Goal: Task Accomplishment & Management: Use online tool/utility

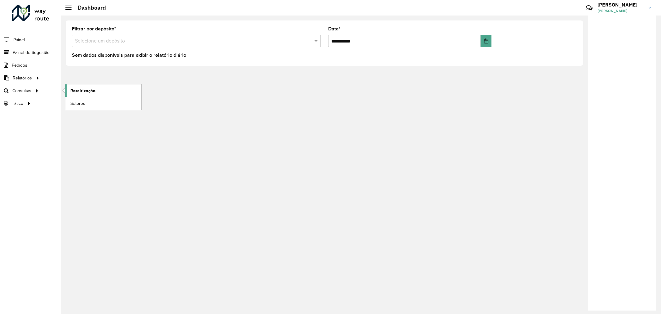
click at [79, 90] on span "Roteirização" at bounding box center [82, 90] width 25 height 7
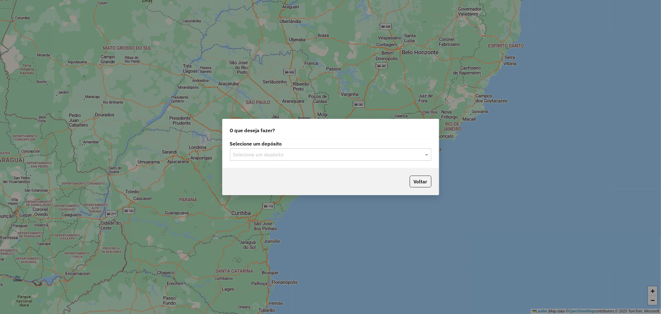
click at [299, 159] on div "Selecione um depósito" at bounding box center [330, 154] width 201 height 12
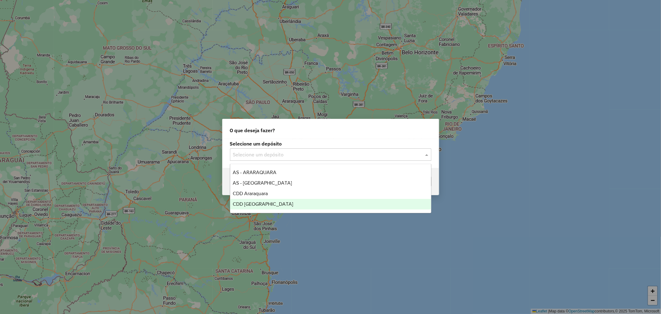
click at [263, 202] on span "CDD [GEOGRAPHIC_DATA]" at bounding box center [263, 203] width 60 height 5
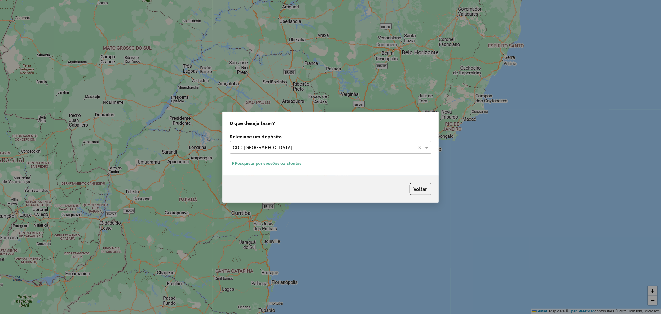
click at [282, 163] on button "Pesquisar por sessões existentes" at bounding box center [267, 163] width 75 height 10
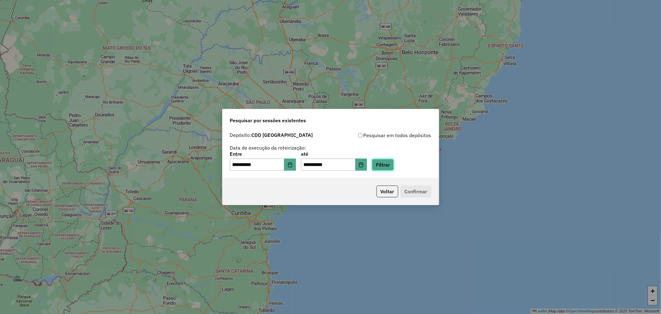
click at [394, 168] on button "Filtrar" at bounding box center [383, 165] width 22 height 12
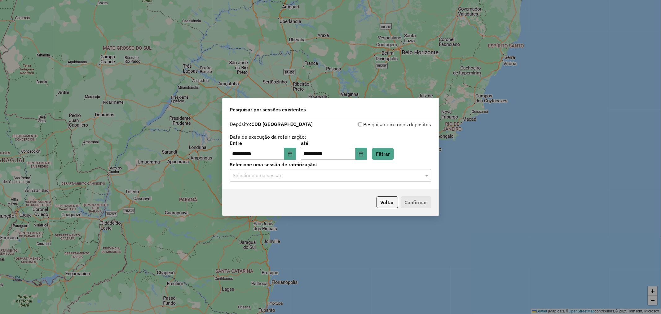
click at [258, 178] on hb-app "**********" at bounding box center [330, 157] width 661 height 314
click at [255, 175] on input "text" at bounding box center [324, 175] width 183 height 7
drag, startPoint x: 257, startPoint y: 192, endPoint x: 335, endPoint y: 192, distance: 78.1
click at [257, 192] on span "1293527 - 13/10/2025 16:40" at bounding box center [258, 193] width 50 height 5
click at [410, 200] on button "Confirmar" at bounding box center [416, 202] width 31 height 12
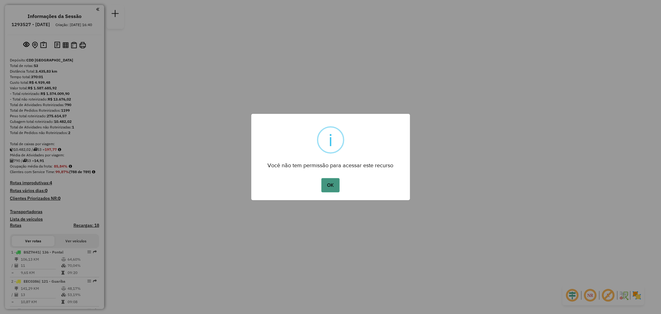
click at [330, 188] on button "OK" at bounding box center [330, 185] width 18 height 14
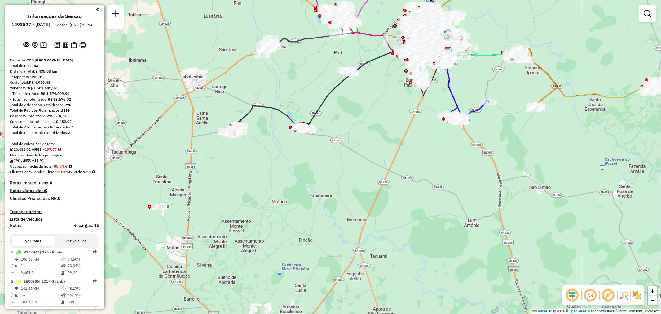
drag, startPoint x: 292, startPoint y: 173, endPoint x: 293, endPoint y: 181, distance: 8.2
click at [293, 181] on div "Janela de atendimento Grade de atendimento Capacidade Transportadoras Veículos …" at bounding box center [330, 157] width 661 height 314
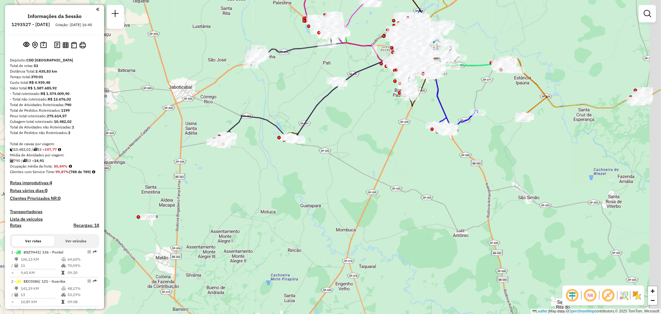
drag, startPoint x: 276, startPoint y: 180, endPoint x: 250, endPoint y: 201, distance: 32.9
click at [250, 201] on div "Janela de atendimento Grade de atendimento Capacidade Transportadoras Veículos …" at bounding box center [330, 157] width 661 height 314
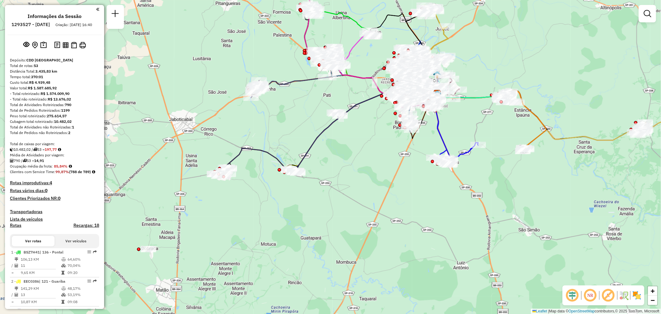
drag, startPoint x: 404, startPoint y: 181, endPoint x: 405, endPoint y: 203, distance: 22.1
click at [405, 203] on div "Janela de atendimento Grade de atendimento Capacidade Transportadoras Veículos …" at bounding box center [330, 157] width 661 height 314
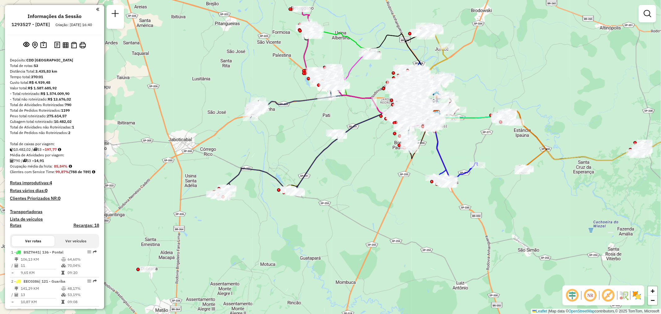
drag, startPoint x: 357, startPoint y: 188, endPoint x: 355, endPoint y: 206, distance: 18.7
click at [356, 209] on div "Janela de atendimento Grade de atendimento Capacidade Transportadoras Veículos …" at bounding box center [330, 157] width 661 height 314
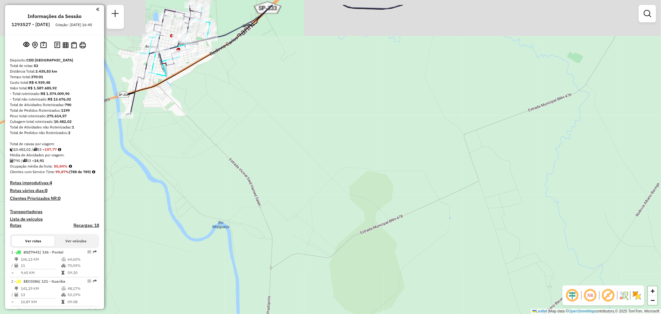
drag, startPoint x: 226, startPoint y: 64, endPoint x: 236, endPoint y: 123, distance: 59.5
click at [236, 123] on div "Janela de atendimento Grade de atendimento Capacidade Transportadoras Veículos …" at bounding box center [330, 157] width 661 height 314
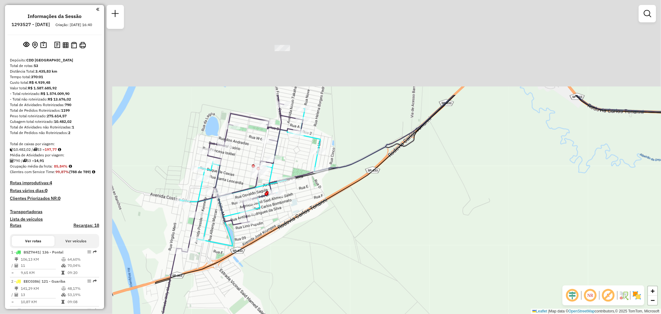
drag, startPoint x: 225, startPoint y: 106, endPoint x: 339, endPoint y: 232, distance: 170.1
click at [339, 232] on div "Janela de atendimento Grade de atendimento Capacidade Transportadoras Veículos …" at bounding box center [330, 157] width 661 height 314
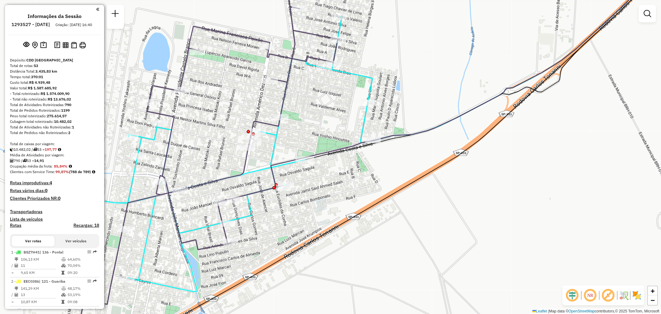
drag, startPoint x: 296, startPoint y: 184, endPoint x: 330, endPoint y: 195, distance: 36.1
click at [330, 195] on div "Janela de atendimento Grade de atendimento Capacidade Transportadoras Veículos …" at bounding box center [330, 157] width 661 height 314
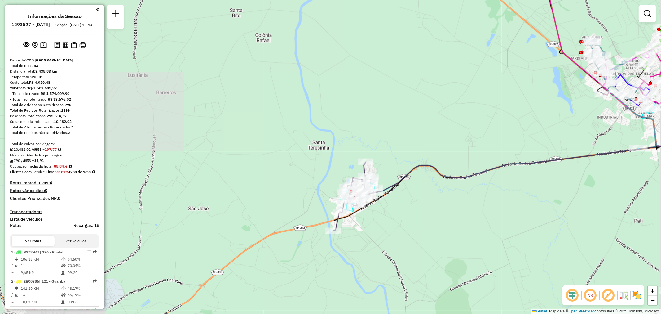
drag, startPoint x: 451, startPoint y: 226, endPoint x: 228, endPoint y: 129, distance: 244.2
click at [239, 133] on div "Janela de atendimento Grade de atendimento Capacidade Transportadoras Veículos …" at bounding box center [330, 157] width 661 height 314
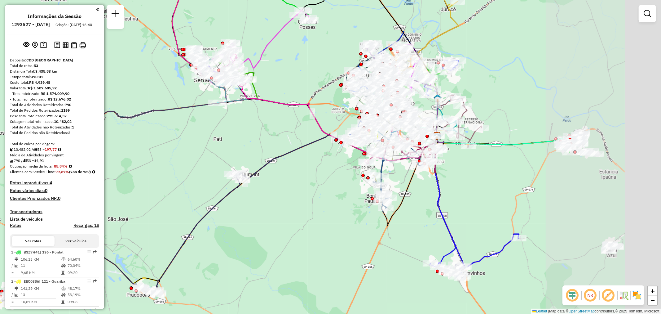
drag, startPoint x: 481, startPoint y: 167, endPoint x: 303, endPoint y: 179, distance: 178.6
click at [303, 179] on div "Janela de atendimento Grade de atendimento Capacidade Transportadoras Veículos …" at bounding box center [330, 157] width 661 height 314
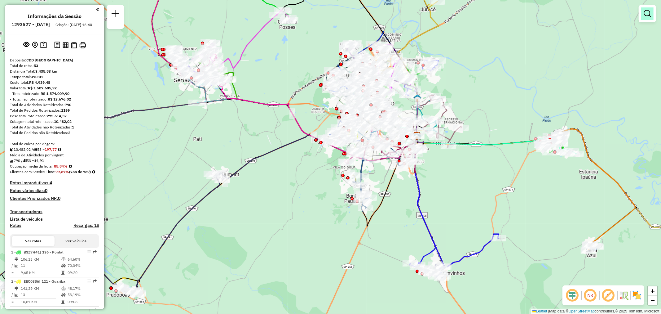
click at [643, 15] on link at bounding box center [647, 13] width 12 height 12
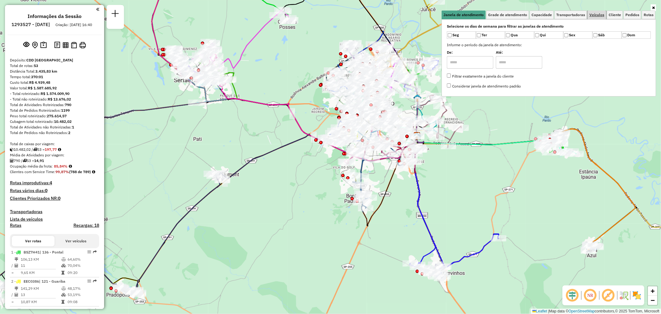
click at [602, 16] on span "Veículos" at bounding box center [597, 15] width 15 height 4
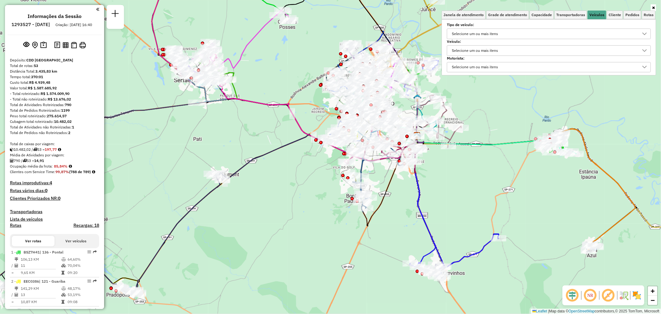
click at [472, 54] on div "Selecione um ou mais itens" at bounding box center [475, 51] width 51 height 10
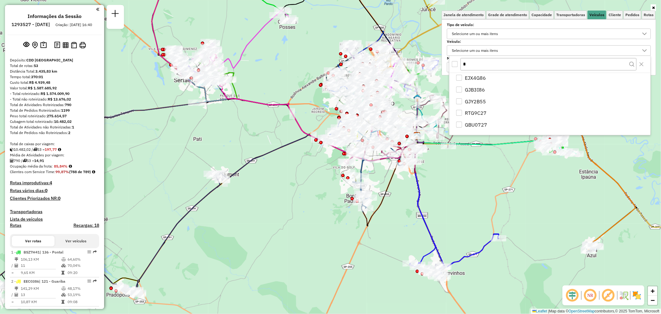
scroll to position [60, 0]
type input "*"
click at [450, 178] on div "Janela de atendimento Grade de atendimento Capacidade Transportadoras Veículos …" at bounding box center [330, 157] width 661 height 314
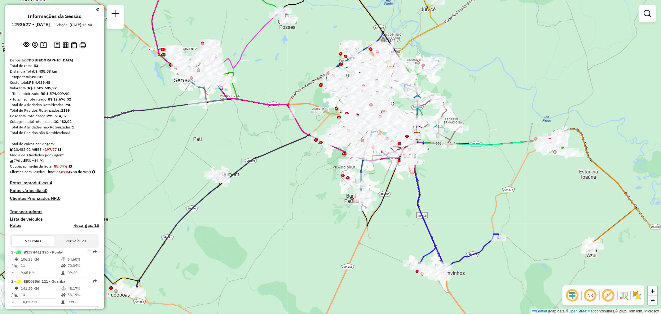
click at [639, 13] on div at bounding box center [647, 13] width 17 height 17
click at [643, 13] on link at bounding box center [647, 13] width 12 height 12
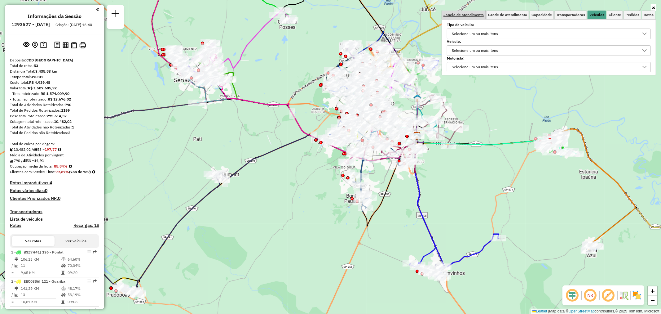
click at [475, 16] on span "Janela de atendimento" at bounding box center [464, 15] width 40 height 4
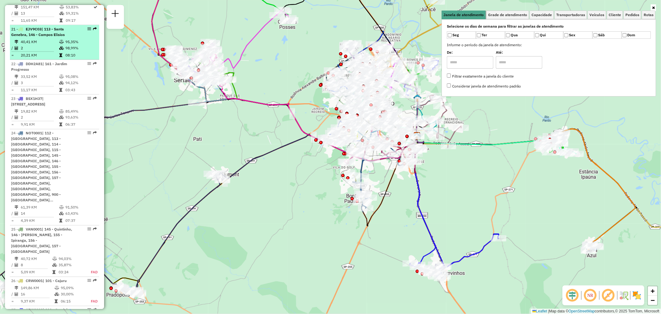
scroll to position [895, 0]
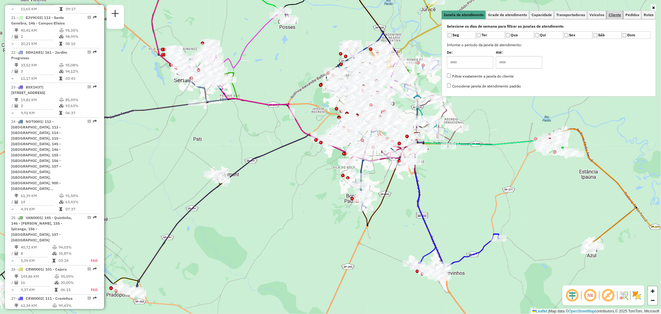
click at [618, 15] on span "Cliente" at bounding box center [615, 15] width 12 height 4
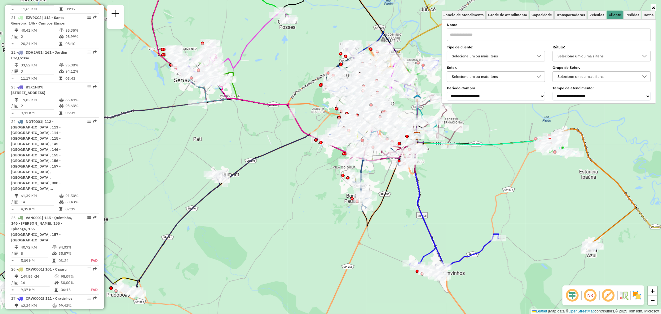
click at [463, 38] on input "text" at bounding box center [549, 35] width 204 height 12
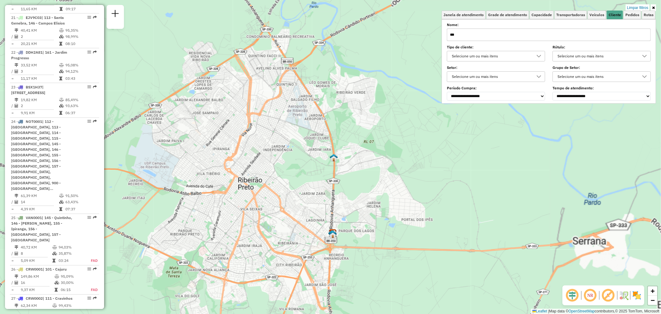
paste input "*****"
type input "********"
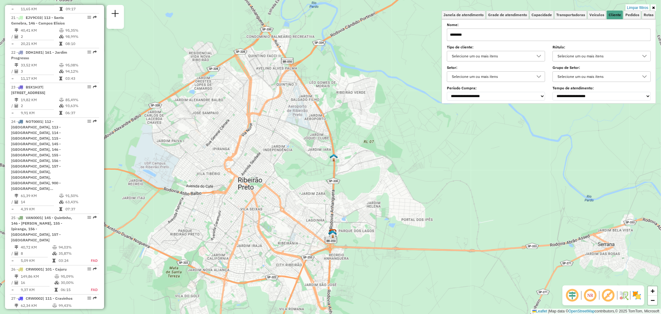
click at [500, 33] on input "********" at bounding box center [549, 35] width 204 height 12
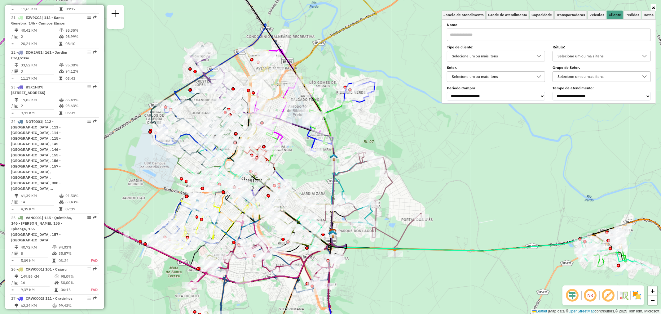
click at [622, 37] on input "text" at bounding box center [549, 35] width 204 height 12
click at [646, 14] on span "Rotas" at bounding box center [649, 15] width 10 height 4
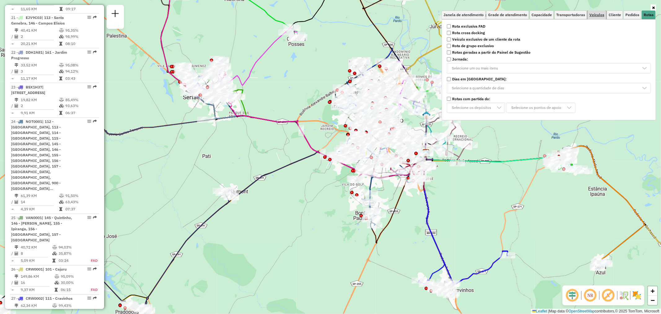
click at [595, 15] on span "Veículos" at bounding box center [597, 15] width 15 height 4
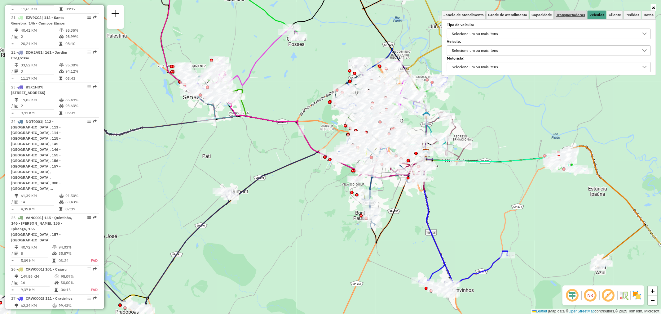
click at [565, 14] on span "Transportadoras" at bounding box center [570, 15] width 29 height 4
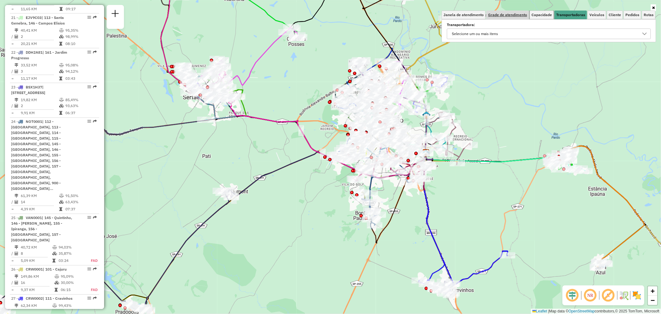
drag, startPoint x: 544, startPoint y: 14, endPoint x: 514, endPoint y: 12, distance: 30.4
click at [543, 14] on span "Capacidade" at bounding box center [542, 15] width 20 height 4
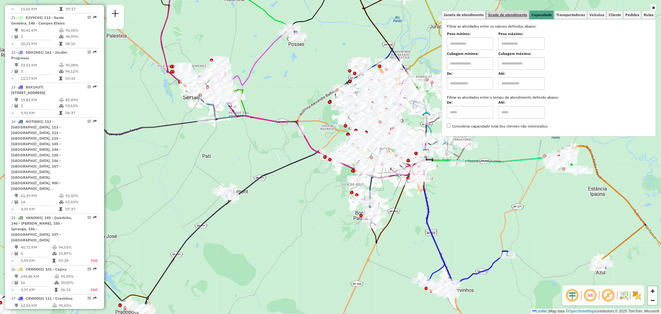
click at [502, 11] on link "Grade de atendimento" at bounding box center [507, 15] width 43 height 9
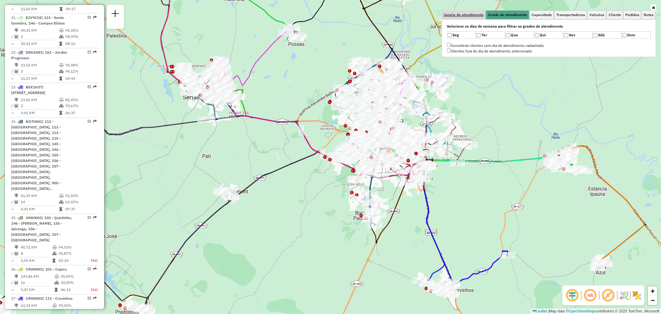
click at [469, 14] on span "Janela de atendimento" at bounding box center [464, 15] width 40 height 4
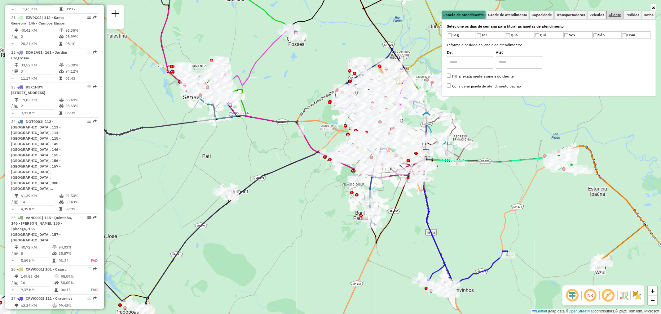
click at [608, 12] on link "Cliente" at bounding box center [615, 15] width 16 height 9
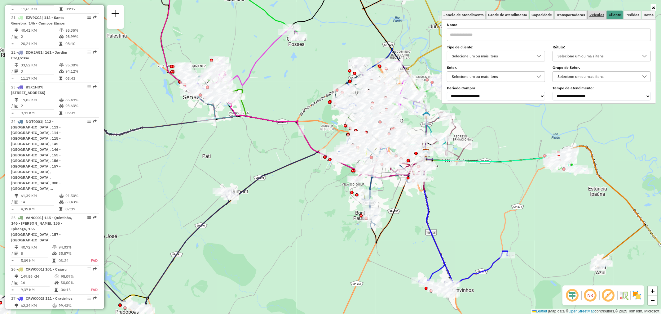
click at [596, 13] on span "Veículos" at bounding box center [597, 15] width 15 height 4
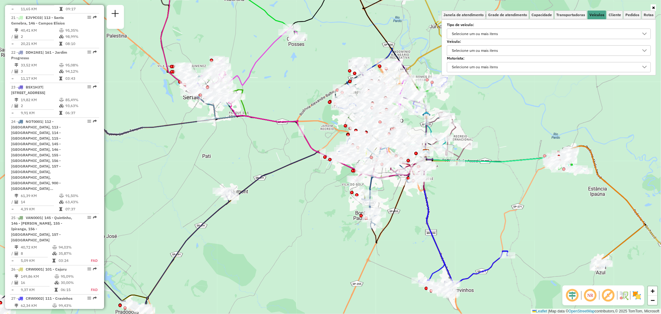
click at [489, 70] on div "Selecione um ou mais itens" at bounding box center [475, 67] width 51 height 10
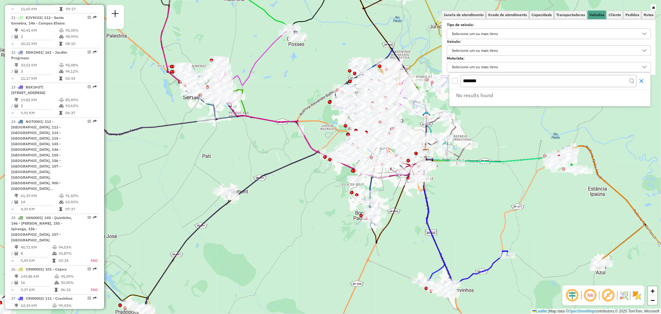
type input "*******"
click at [640, 81] on icon "Close" at bounding box center [641, 80] width 5 height 5
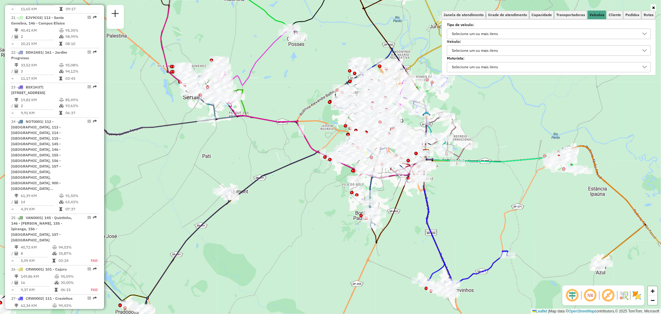
click at [495, 33] on div "Selecione um ou mais itens" at bounding box center [475, 34] width 51 height 10
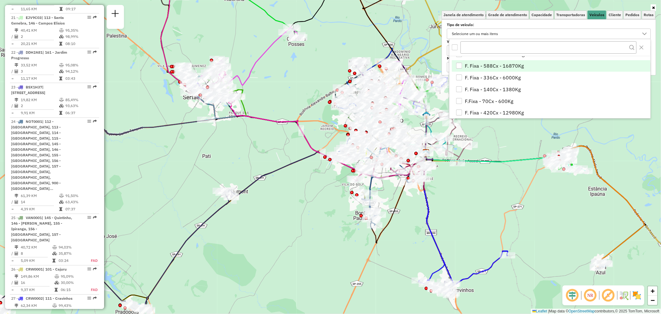
scroll to position [172, 0]
click at [486, 32] on div "Selecione um ou mais itens" at bounding box center [475, 34] width 51 height 10
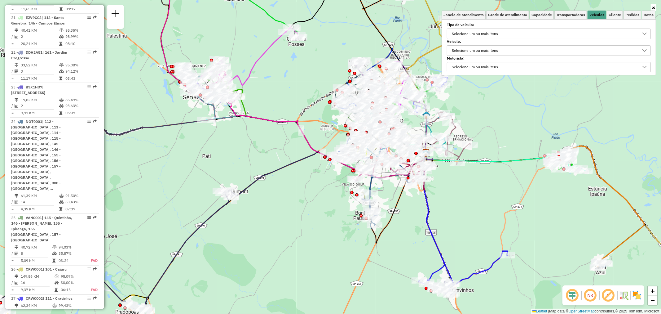
click at [480, 52] on div "Selecione um ou mais itens" at bounding box center [475, 51] width 51 height 10
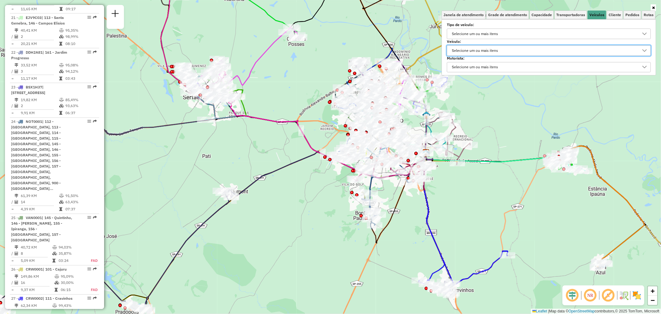
click at [516, 122] on div "Janela de atendimento Grade de atendimento Capacidade Transportadoras Veículos …" at bounding box center [330, 157] width 661 height 314
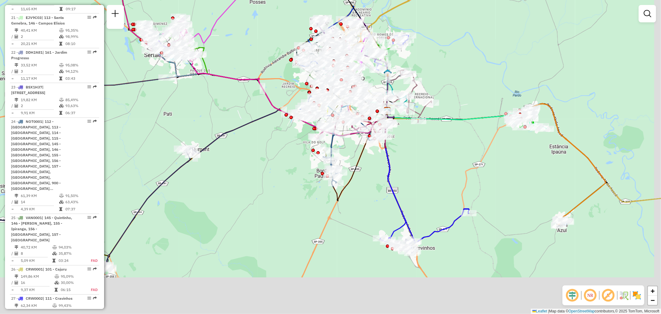
drag, startPoint x: 538, startPoint y: 232, endPoint x: 512, endPoint y: 203, distance: 38.2
click at [515, 205] on div "Janela de atendimento Grade de atendimento Capacidade Transportadoras Veículos …" at bounding box center [330, 157] width 661 height 314
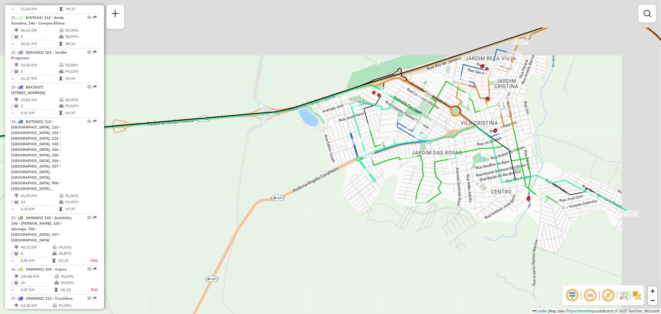
drag, startPoint x: 554, startPoint y: 114, endPoint x: 481, endPoint y: 178, distance: 97.3
click at [484, 179] on div "Janela de atendimento Grade de atendimento Capacidade Transportadoras Veículos …" at bounding box center [330, 157] width 661 height 314
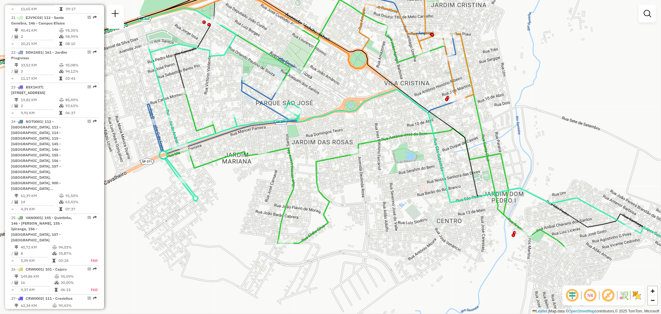
drag, startPoint x: 495, startPoint y: 114, endPoint x: 423, endPoint y: 64, distance: 88.0
click at [423, 64] on icon at bounding box center [423, 21] width 106 height 160
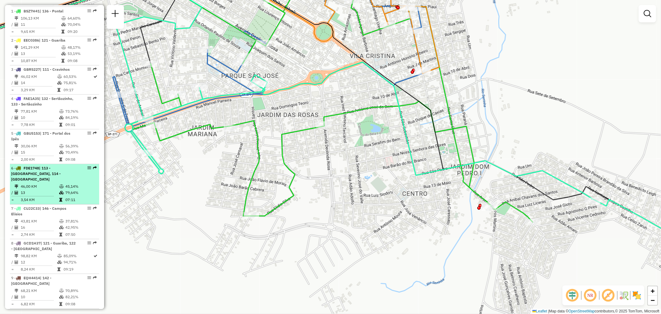
scroll to position [206, 0]
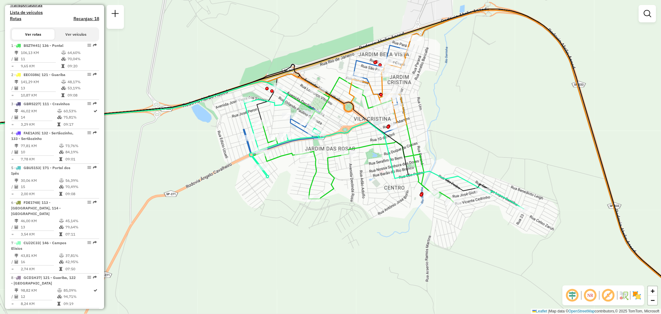
drag, startPoint x: 347, startPoint y: 156, endPoint x: 366, endPoint y: 175, distance: 26.3
click at [366, 175] on div "Janela de atendimento Grade de atendimento Capacidade Transportadoras Veículos …" at bounding box center [330, 157] width 661 height 314
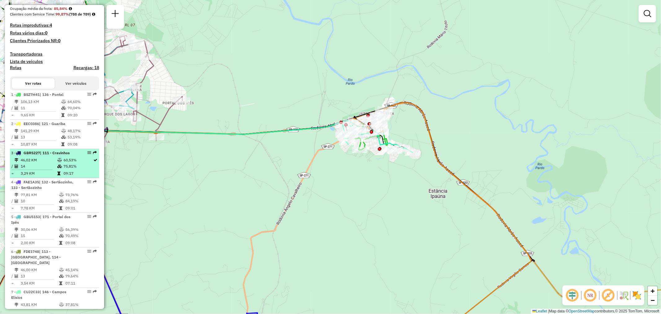
scroll to position [138, 0]
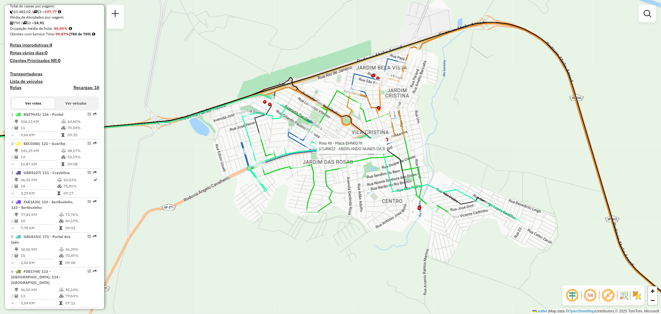
select select "**********"
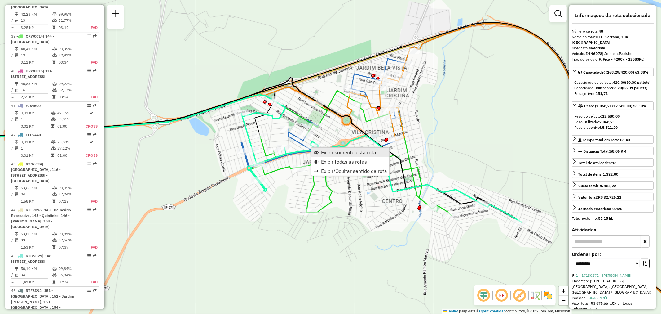
scroll to position [1940, 0]
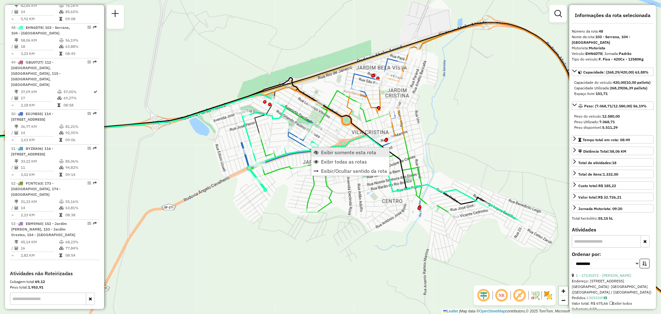
click at [331, 153] on span "Exibir somente esta rota" at bounding box center [348, 152] width 55 height 5
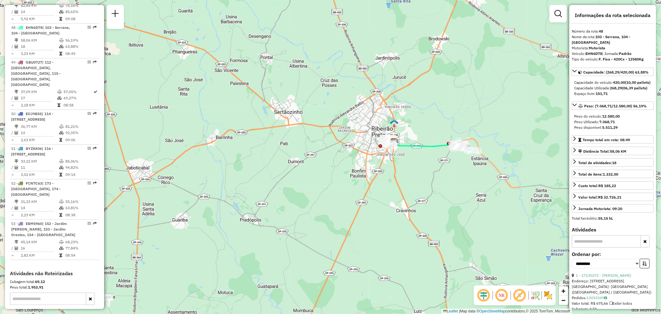
drag, startPoint x: 335, startPoint y: 223, endPoint x: 413, endPoint y: 181, distance: 87.8
click at [413, 181] on div "Janela de atendimento Grade de atendimento Capacidade Transportadoras Veículos …" at bounding box center [330, 157] width 661 height 314
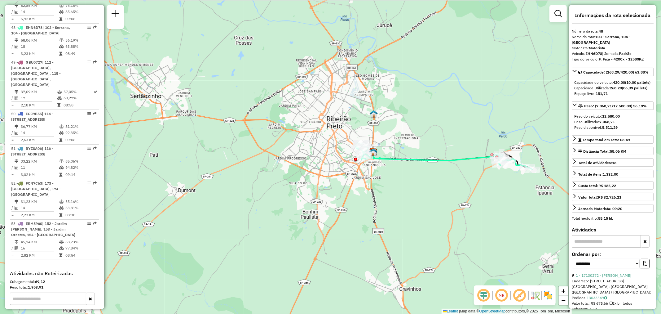
drag, startPoint x: 395, startPoint y: 155, endPoint x: 408, endPoint y: 186, distance: 33.3
click at [408, 186] on div "Janela de atendimento Grade de atendimento Capacidade Transportadoras Veículos …" at bounding box center [330, 157] width 661 height 314
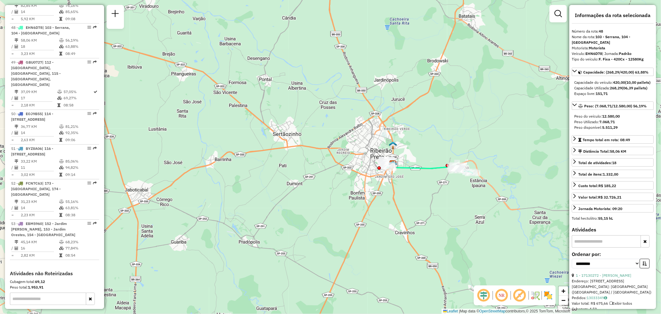
click at [484, 104] on div "Janela de atendimento Grade de atendimento Capacidade Transportadoras Veículos …" at bounding box center [330, 157] width 661 height 314
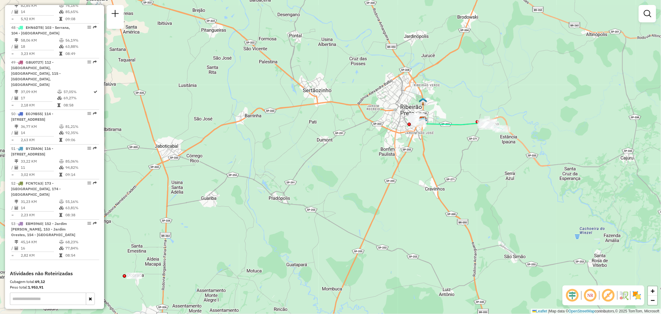
drag, startPoint x: 305, startPoint y: 185, endPoint x: 335, endPoint y: 142, distance: 53.1
click at [335, 142] on div "Janela de atendimento Grade de atendimento Capacidade Transportadoras Veículos …" at bounding box center [330, 157] width 661 height 314
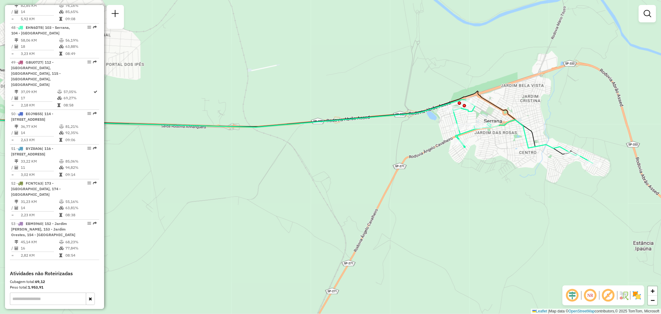
drag, startPoint x: 441, startPoint y: 174, endPoint x: 481, endPoint y: 158, distance: 43.2
click at [481, 156] on div "Janela de atendimento Grade de atendimento Capacidade Transportadoras Veículos …" at bounding box center [330, 157] width 661 height 314
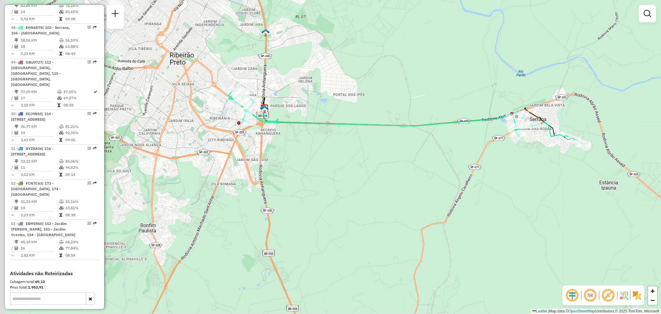
drag, startPoint x: 490, startPoint y: 197, endPoint x: 524, endPoint y: 174, distance: 41.1
click at [524, 174] on div "Janela de atendimento Grade de atendimento Capacidade Transportadoras Veículos …" at bounding box center [330, 157] width 661 height 314
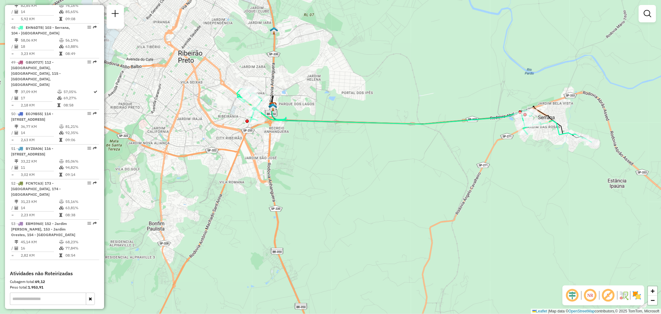
drag, startPoint x: 219, startPoint y: 166, endPoint x: 476, endPoint y: 124, distance: 260.0
click at [476, 125] on div "Janela de atendimento Grade de atendimento Capacidade Transportadoras Veículos …" at bounding box center [330, 157] width 661 height 314
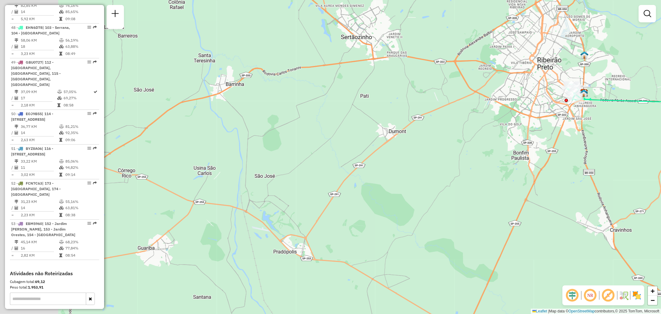
drag, startPoint x: 280, startPoint y: 92, endPoint x: 386, endPoint y: 107, distance: 107.7
click at [385, 106] on div "Janela de atendimento Grade de atendimento Capacidade Transportadoras Veículos …" at bounding box center [330, 157] width 661 height 314
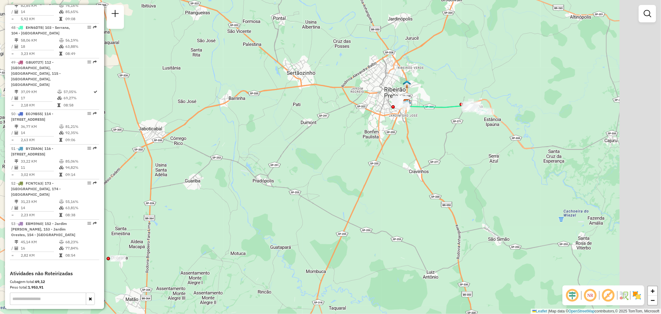
drag, startPoint x: 562, startPoint y: 166, endPoint x: 401, endPoint y: 150, distance: 162.6
click at [406, 166] on div "Janela de atendimento Grade de atendimento Capacidade Transportadoras Veículos …" at bounding box center [330, 157] width 661 height 314
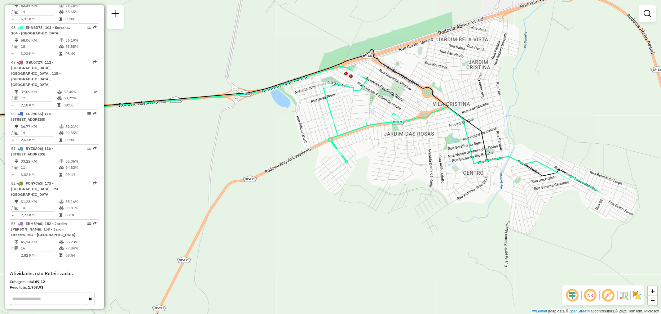
drag, startPoint x: 457, startPoint y: 174, endPoint x: 387, endPoint y: 185, distance: 71.0
click at [387, 185] on div "Janela de atendimento Grade de atendimento Capacidade Transportadoras Veículos …" at bounding box center [330, 157] width 661 height 314
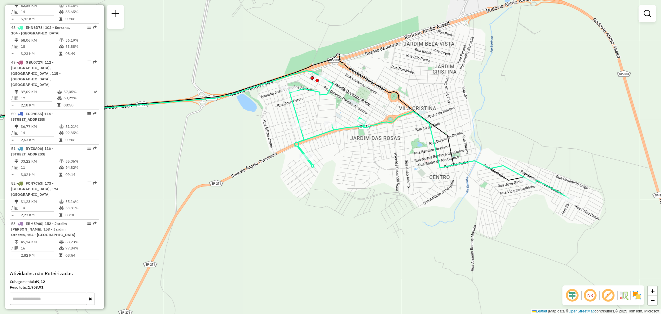
drag, startPoint x: 389, startPoint y: 191, endPoint x: 366, endPoint y: 197, distance: 23.5
click at [366, 197] on div "Janela de atendimento Grade de atendimento Capacidade Transportadoras Veículos …" at bounding box center [330, 157] width 661 height 314
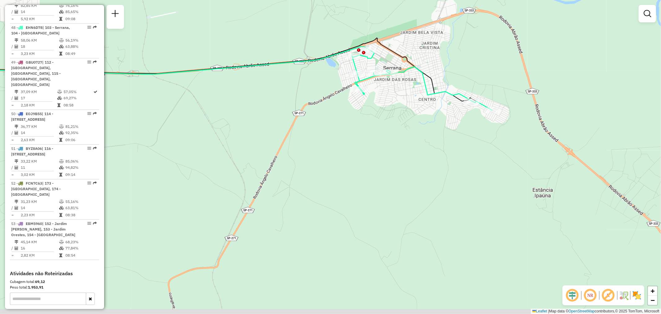
drag, startPoint x: 388, startPoint y: 131, endPoint x: 405, endPoint y: 98, distance: 36.9
click at [405, 98] on div "Janela de atendimento Grade de atendimento Capacidade Transportadoras Veículos …" at bounding box center [330, 157] width 661 height 314
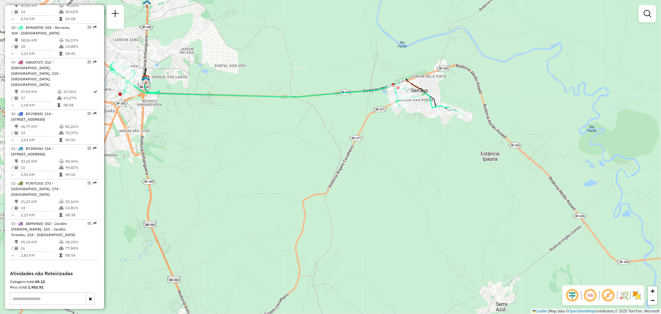
drag, startPoint x: 409, startPoint y: 100, endPoint x: 425, endPoint y: 112, distance: 19.7
click at [425, 112] on div "Janela de atendimento Grade de atendimento Capacidade Transportadoras Veículos …" at bounding box center [330, 157] width 661 height 314
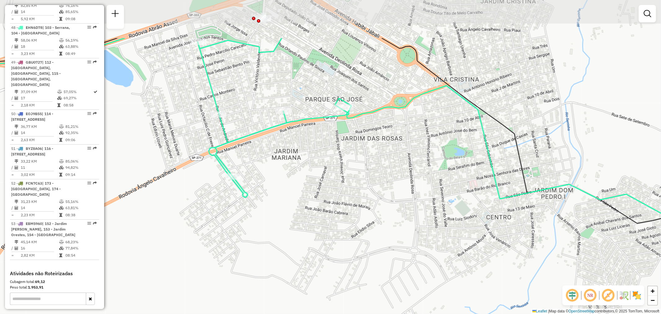
drag, startPoint x: 417, startPoint y: 95, endPoint x: 429, endPoint y: 153, distance: 59.4
click at [418, 164] on div "Janela de atendimento Grade de atendimento Capacidade Transportadoras Veículos …" at bounding box center [330, 157] width 661 height 314
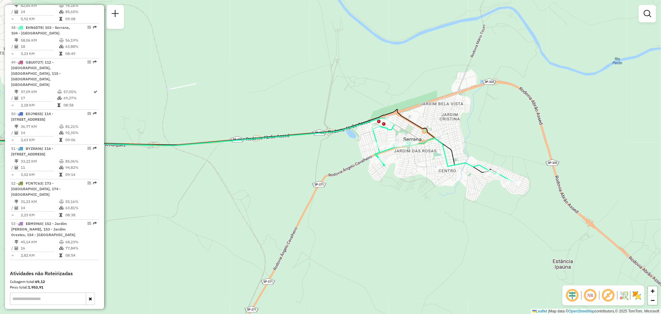
click at [434, 180] on div "Janela de atendimento Grade de atendimento Capacidade Transportadoras Veículos …" at bounding box center [330, 157] width 661 height 314
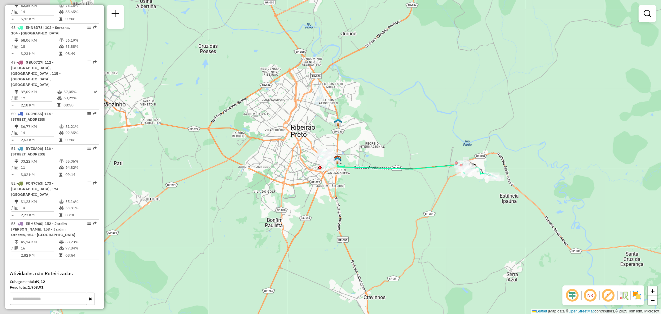
drag, startPoint x: 197, startPoint y: 162, endPoint x: 302, endPoint y: 163, distance: 104.8
click at [302, 163] on div "Janela de atendimento Grade de atendimento Capacidade Transportadoras Veículos …" at bounding box center [330, 157] width 661 height 314
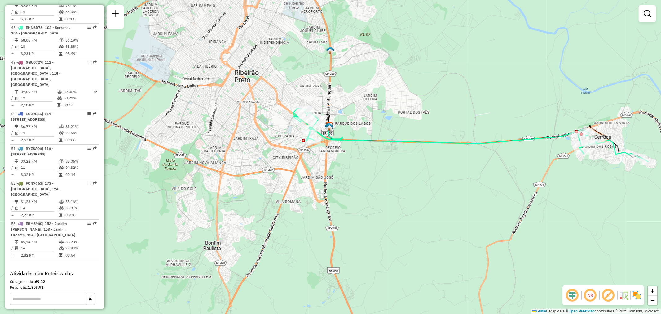
drag, startPoint x: 416, startPoint y: 168, endPoint x: 385, endPoint y: 170, distance: 30.7
click at [385, 170] on div "Janela de atendimento Grade de atendimento Capacidade Transportadoras Veículos …" at bounding box center [330, 157] width 661 height 314
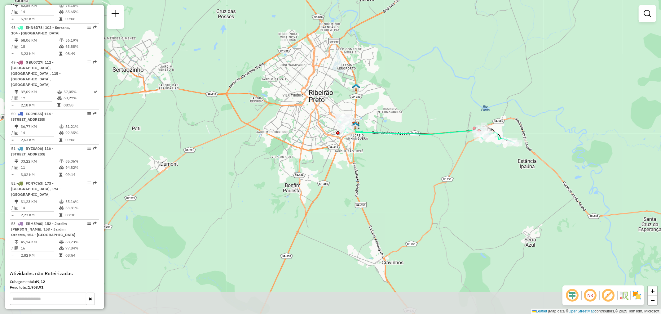
drag, startPoint x: 353, startPoint y: 186, endPoint x: 367, endPoint y: 163, distance: 27.0
click at [367, 163] on div "Janela de atendimento Grade de atendimento Capacidade Transportadoras Veículos …" at bounding box center [330, 157] width 661 height 314
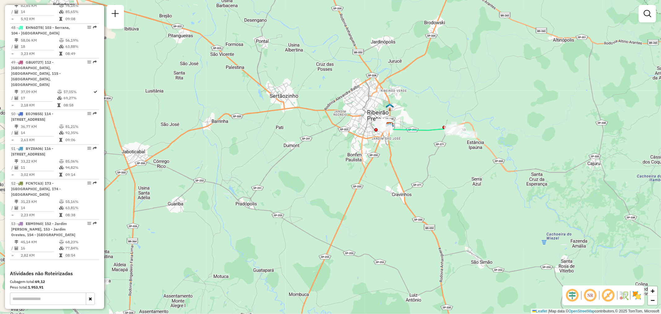
drag, startPoint x: 330, startPoint y: 169, endPoint x: 334, endPoint y: 167, distance: 4.6
click at [334, 167] on div "Janela de atendimento Grade de atendimento Capacidade Transportadoras Veículos …" at bounding box center [330, 157] width 661 height 314
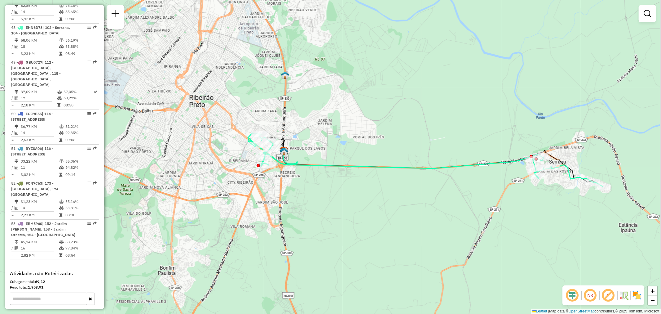
drag, startPoint x: 437, startPoint y: 125, endPoint x: 376, endPoint y: 109, distance: 63.5
click at [376, 109] on div "Janela de atendimento Grade de atendimento Capacidade Transportadoras Veículos …" at bounding box center [330, 157] width 661 height 314
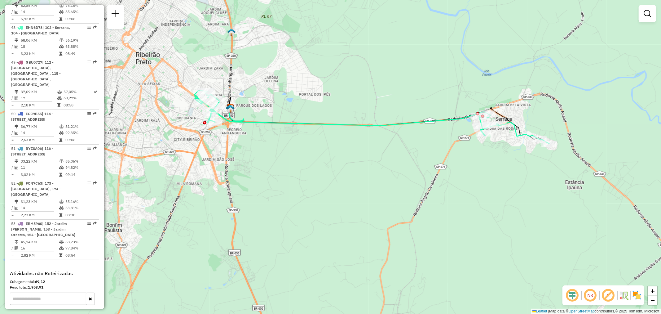
drag, startPoint x: 370, startPoint y: 124, endPoint x: 356, endPoint y: 94, distance: 33.7
click at [356, 94] on div "Janela de atendimento Grade de atendimento Capacidade Transportadoras Veículos …" at bounding box center [330, 157] width 661 height 314
